Goal: Communication & Community: Answer question/provide support

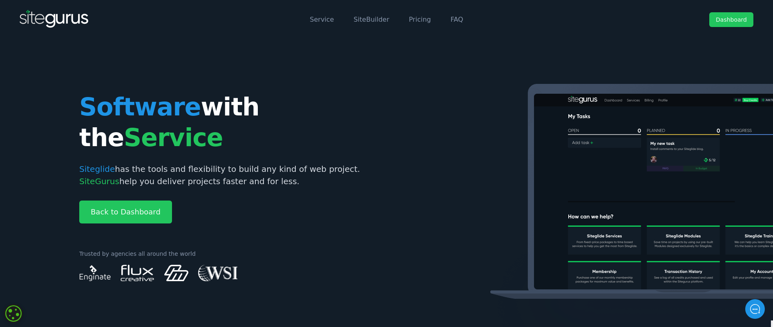
click at [732, 17] on link "Dashboard" at bounding box center [732, 19] width 44 height 15
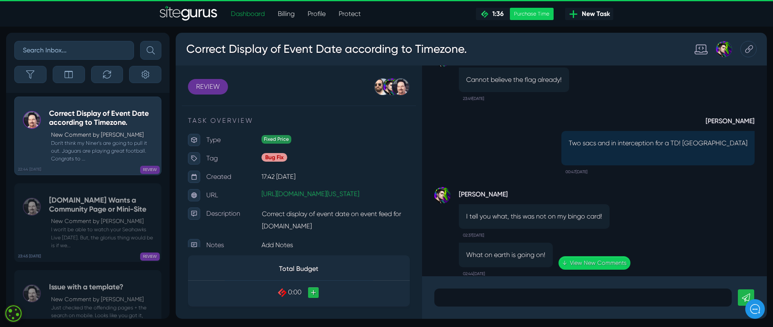
scroll to position [-282, 0]
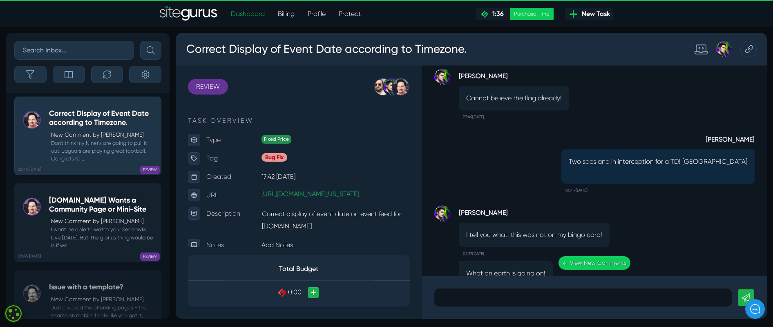
click at [132, 217] on div "[DOMAIN_NAME] Wants a Community Page or Mini-Site New Comment by [PERSON_NAME] …" at bounding box center [103, 222] width 108 height 53
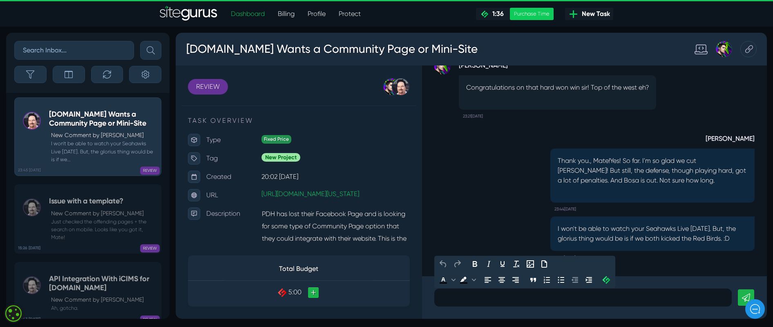
click at [490, 300] on p at bounding box center [583, 297] width 285 height 10
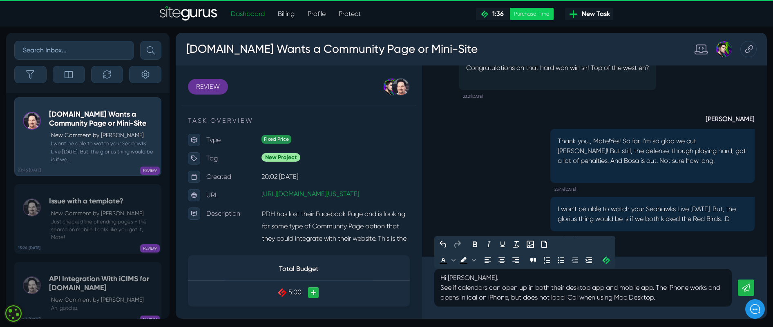
click at [443, 288] on p "See if calendars can open up in both their desktop app and mobile app. The iPho…" at bounding box center [583, 292] width 285 height 20
click at [446, 289] on p "See if calendars can open up in both their desktop app and mobile app. The iPho…" at bounding box center [583, 292] width 285 height 20
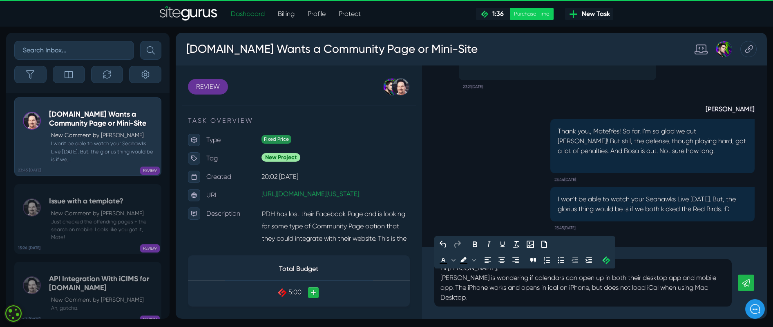
click at [503, 288] on p "[PERSON_NAME] is wondering if calendars can open up in both their desktop app a…" at bounding box center [583, 287] width 285 height 29
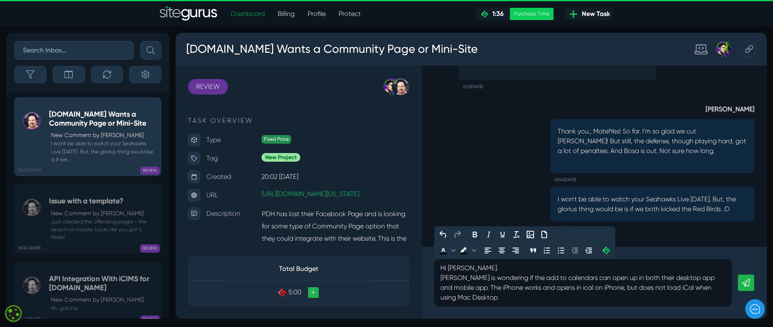
click at [564, 278] on p "[PERSON_NAME] is wondering if the add to calendars can open up in both their de…" at bounding box center [583, 287] width 285 height 29
click at [465, 296] on p "[PERSON_NAME] is wondering if the add to calendar can open up in both their des…" at bounding box center [583, 287] width 285 height 29
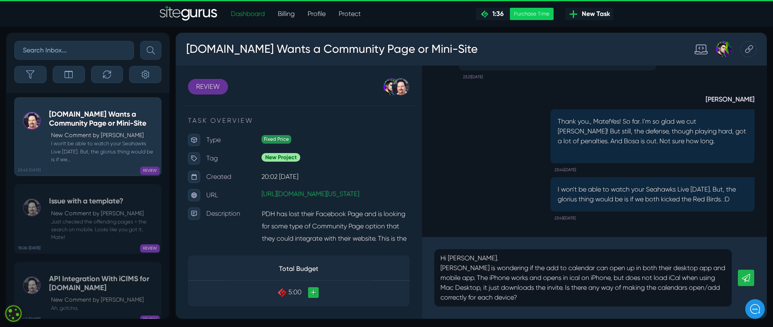
click at [744, 282] on link at bounding box center [746, 277] width 16 height 16
